Goal: Use online tool/utility: Utilize a website feature to perform a specific function

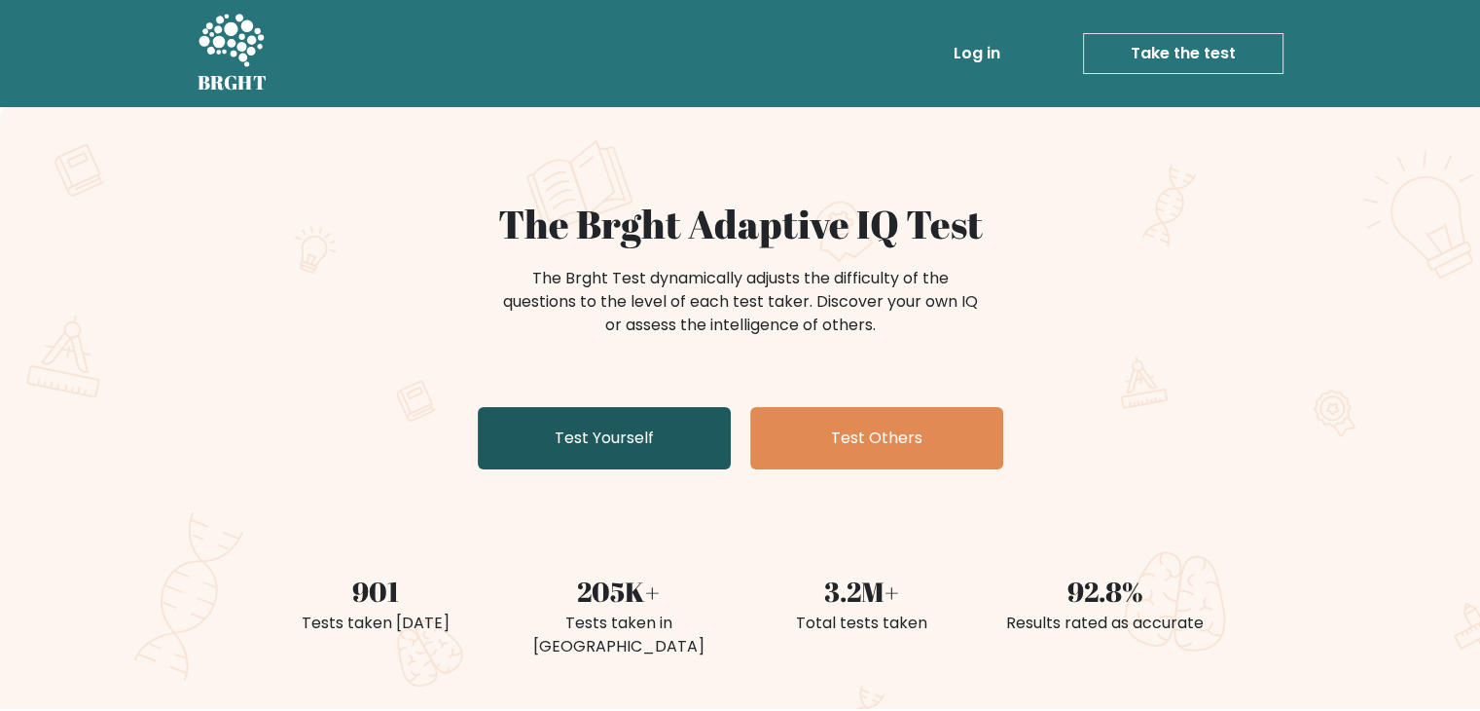
drag, startPoint x: 0, startPoint y: 0, endPoint x: 626, endPoint y: 442, distance: 766.2
click at [626, 442] on link "Test Yourself" at bounding box center [604, 438] width 253 height 62
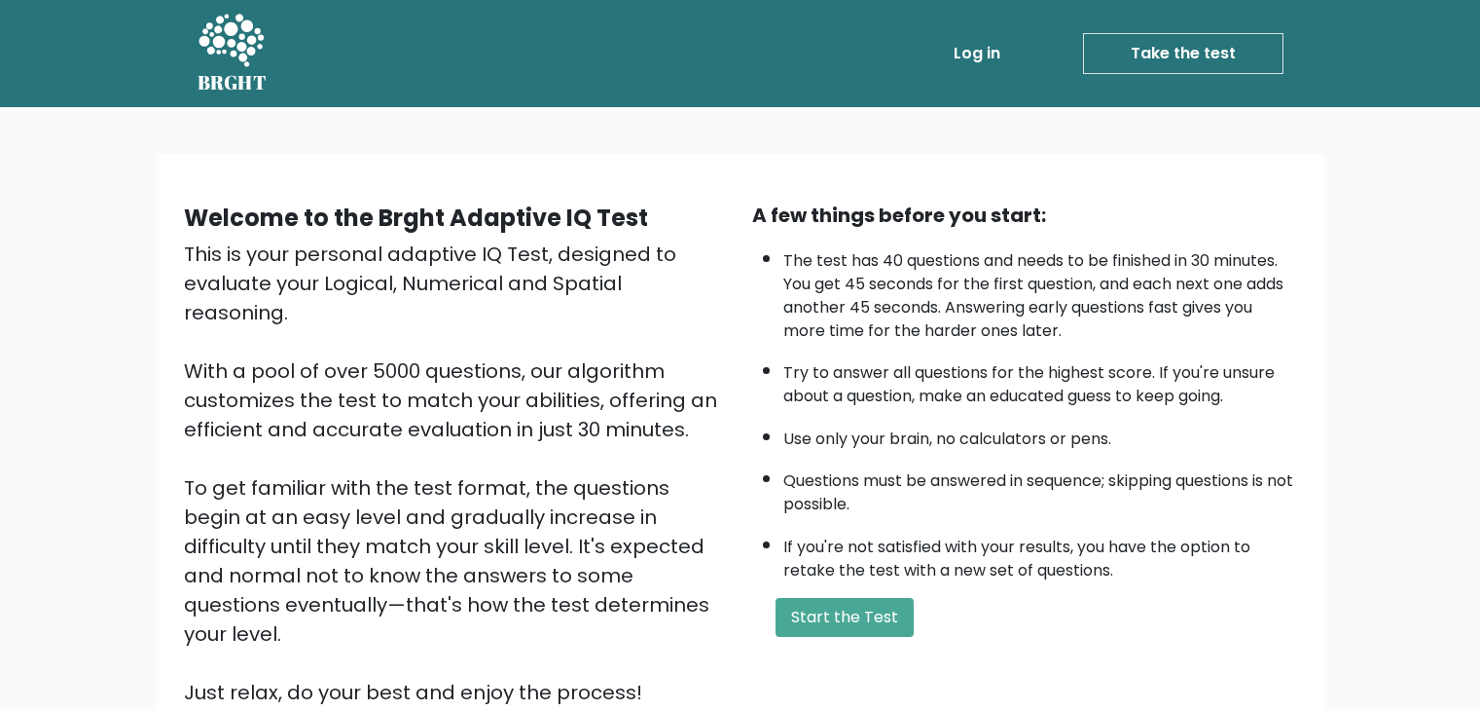
scroll to position [181, 0]
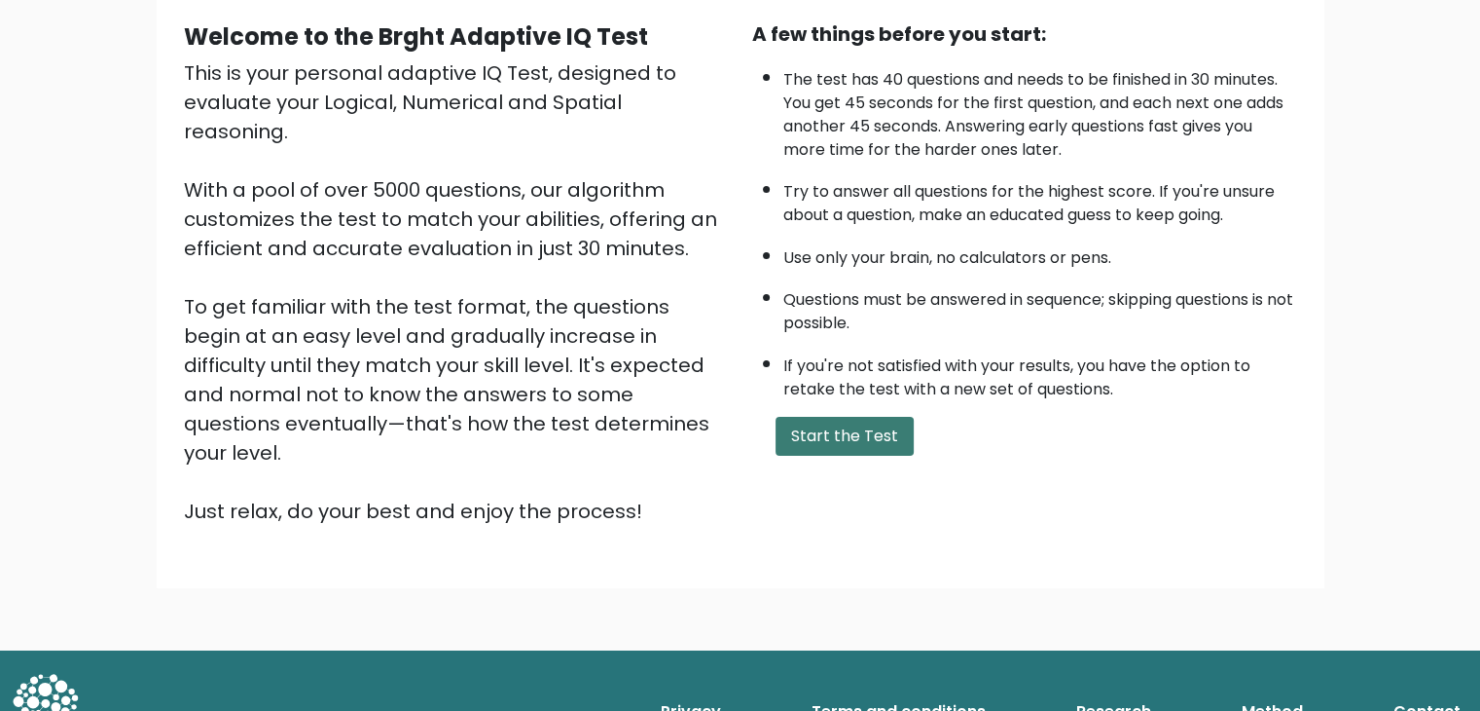
click at [888, 441] on button "Start the Test" at bounding box center [845, 436] width 138 height 39
